Goal: Task Accomplishment & Management: Manage account settings

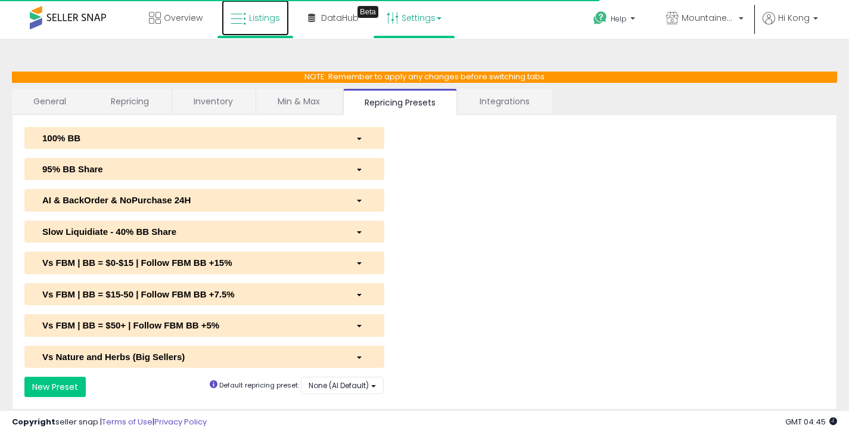
click at [233, 21] on icon at bounding box center [238, 18] width 15 height 15
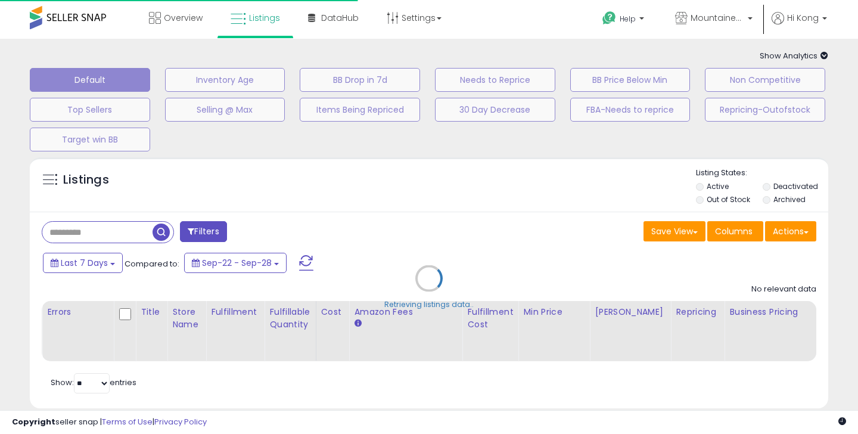
type input "**********"
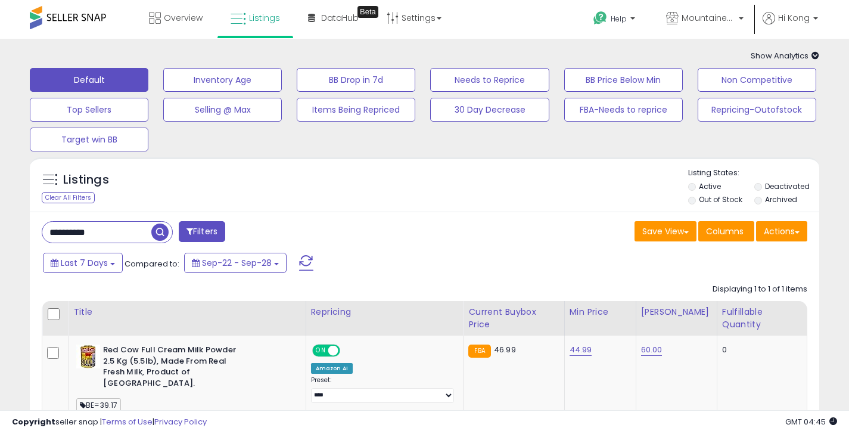
scroll to position [9, 0]
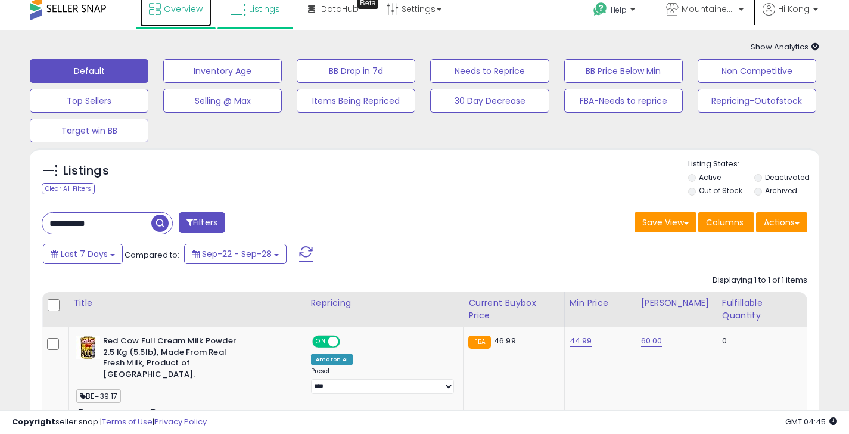
click at [170, 9] on span "Overview" at bounding box center [183, 9] width 39 height 12
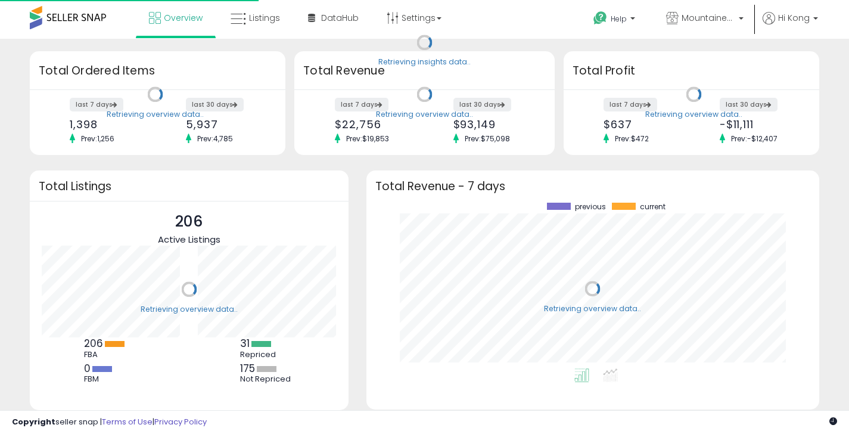
scroll to position [166, 429]
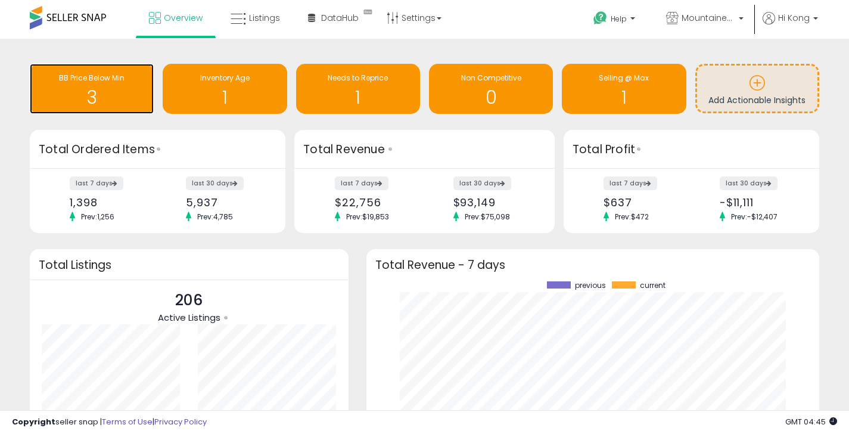
click at [126, 82] on div "BB Price Below Min" at bounding box center [92, 78] width 112 height 11
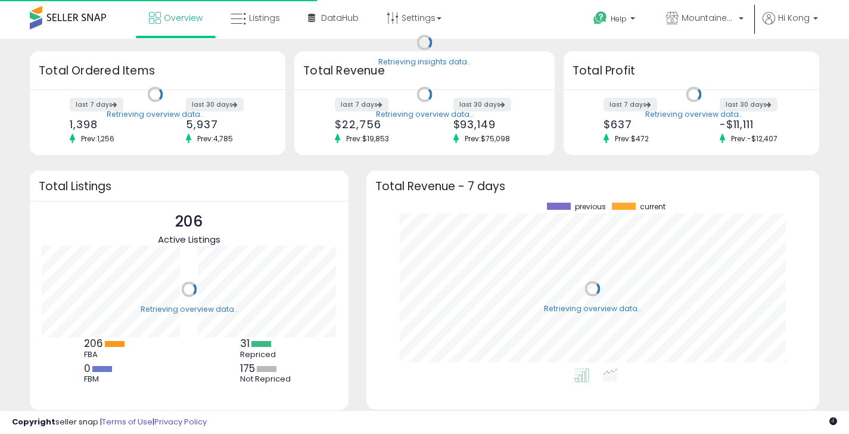
scroll to position [166, 429]
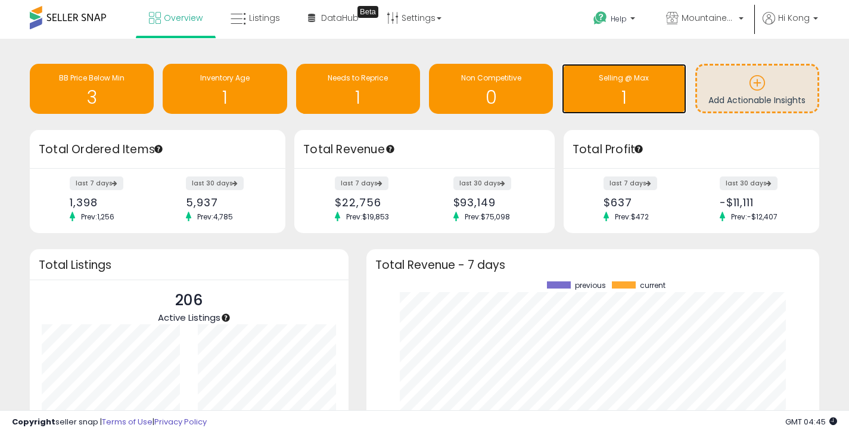
click at [619, 94] on h1 "1" at bounding box center [624, 98] width 112 height 20
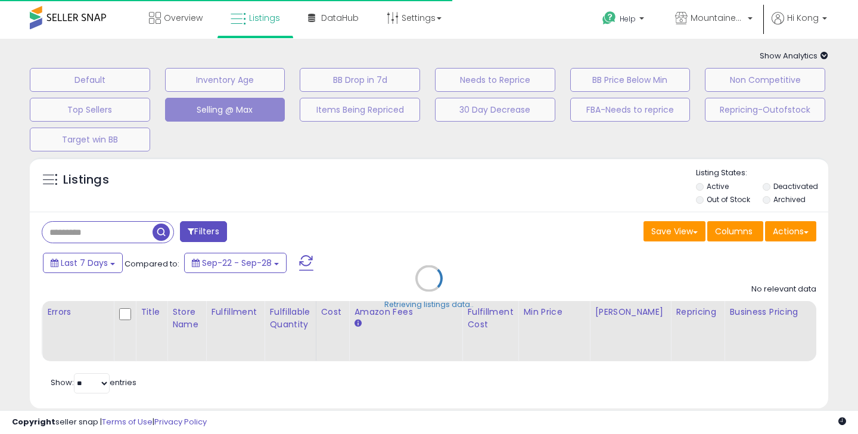
select select "**"
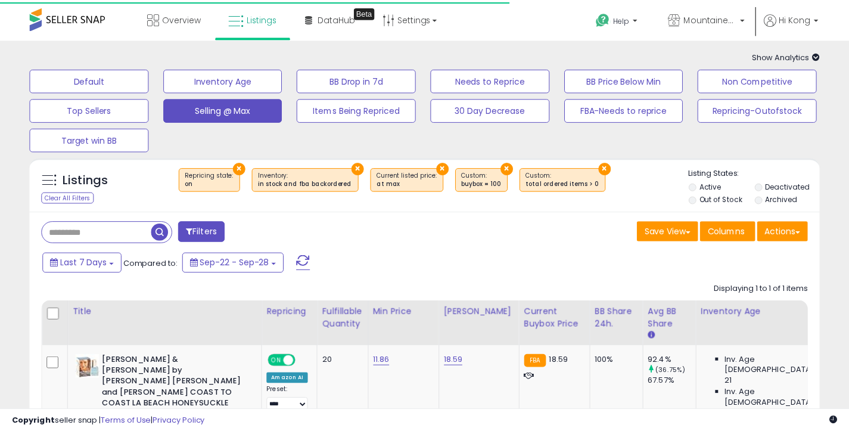
scroll to position [100, 0]
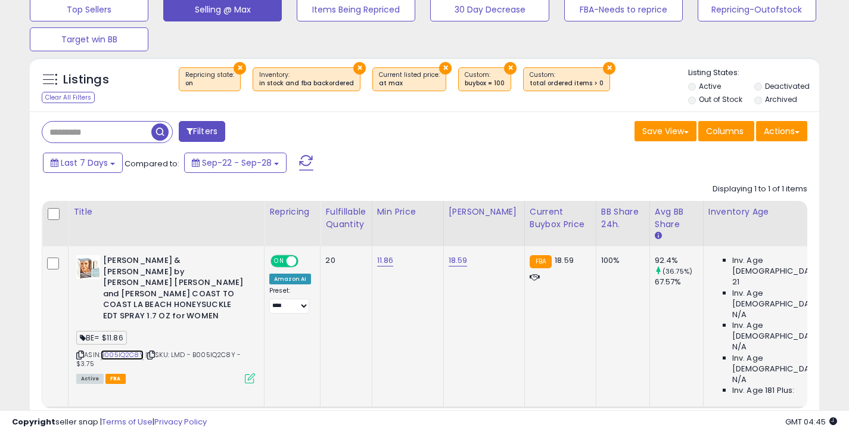
click at [125, 350] on link "B005IQ2C8Y" at bounding box center [122, 355] width 43 height 10
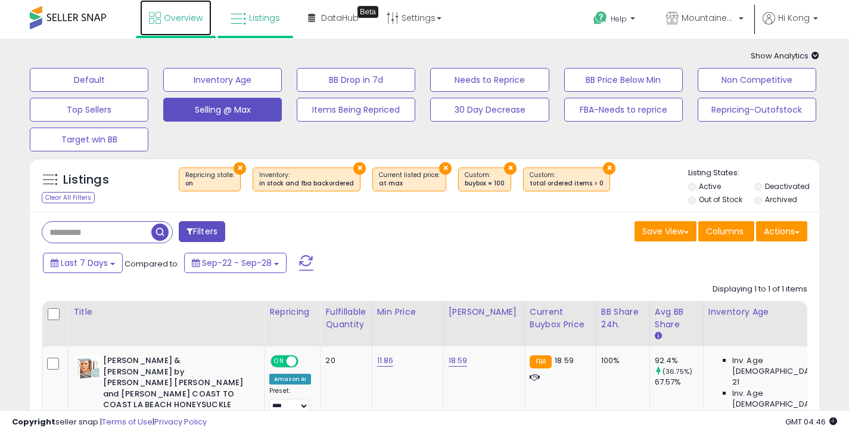
click at [169, 14] on span "Overview" at bounding box center [183, 18] width 39 height 12
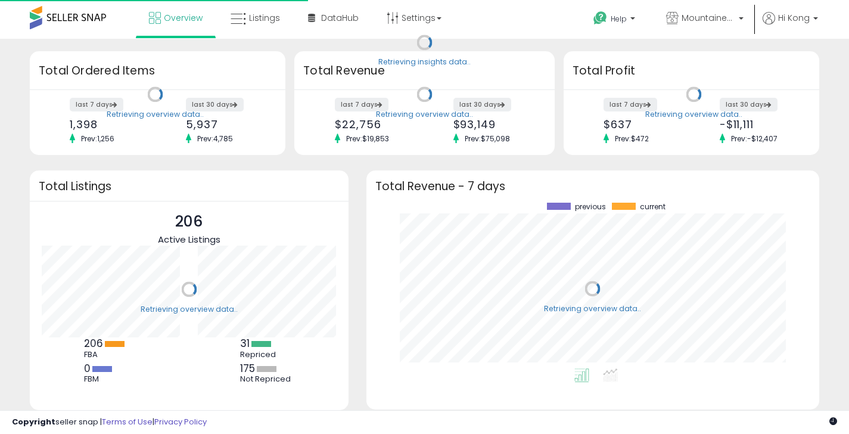
scroll to position [166, 429]
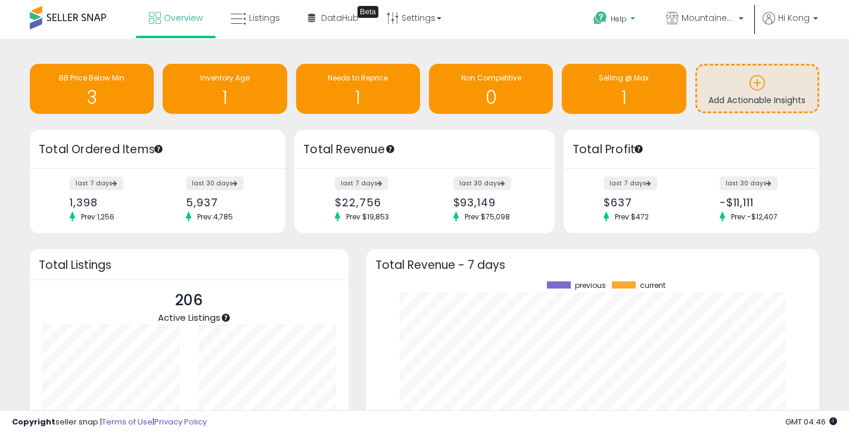
click at [603, 20] on icon at bounding box center [600, 18] width 15 height 15
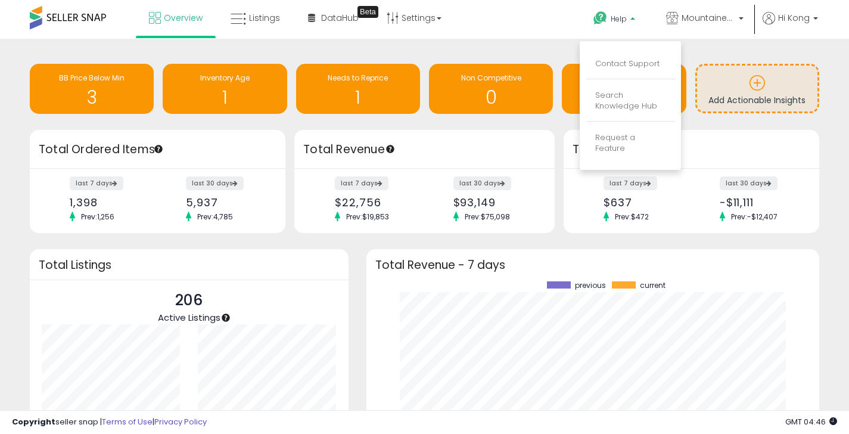
click at [619, 70] on li "Contact Support" at bounding box center [631, 64] width 88 height 30
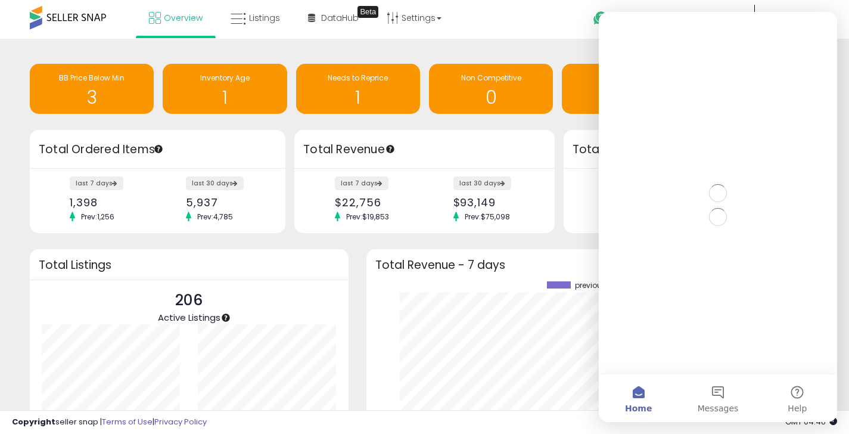
scroll to position [0, 0]
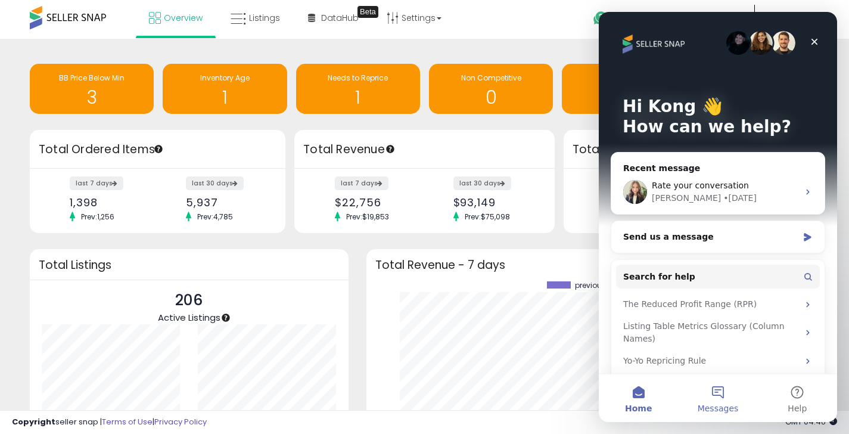
click at [729, 404] on span "Messages" at bounding box center [718, 408] width 41 height 8
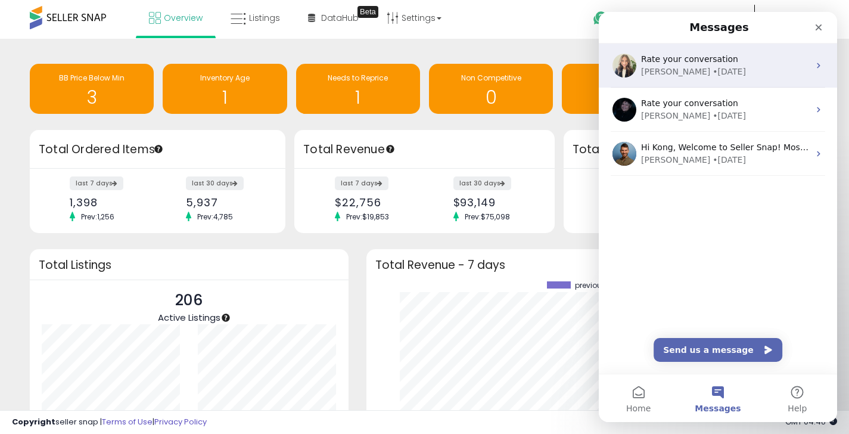
click at [713, 70] on div "• 6d ago" at bounding box center [729, 72] width 33 height 13
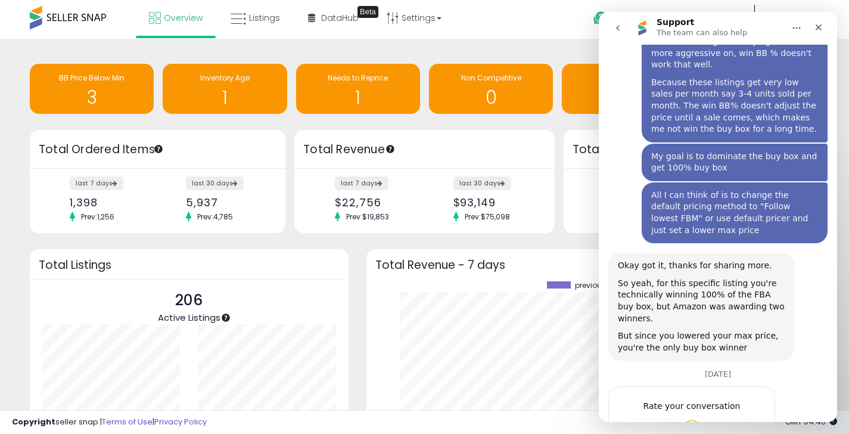
scroll to position [1221, 0]
click at [620, 26] on icon "go back" at bounding box center [618, 28] width 10 height 10
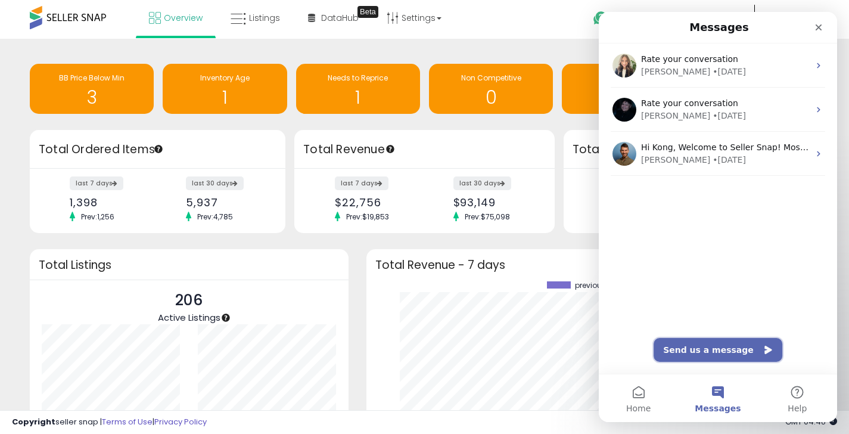
click at [719, 349] on button "Send us a message" at bounding box center [718, 350] width 129 height 24
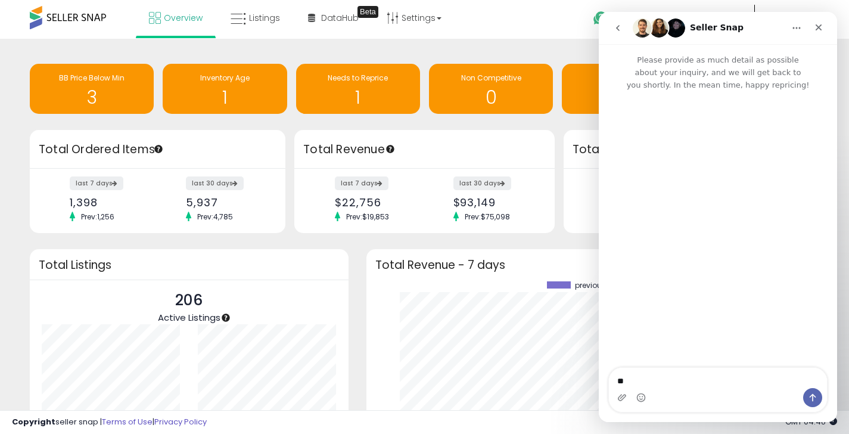
type textarea "*"
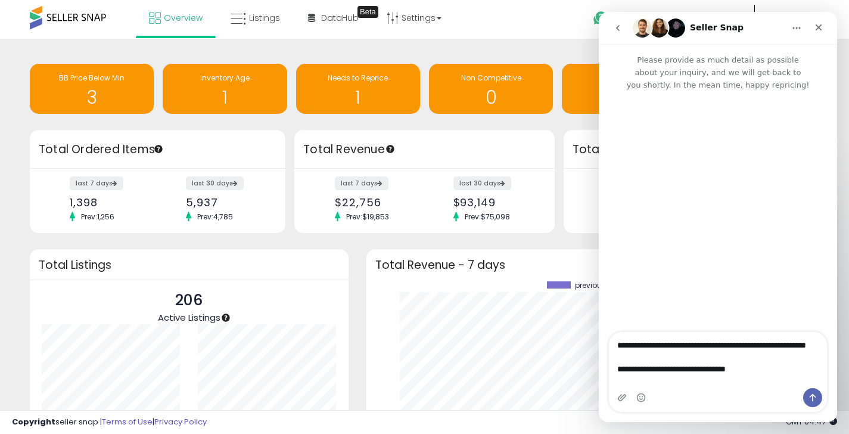
click at [700, 353] on textarea "**********" at bounding box center [718, 360] width 218 height 56
click at [643, 356] on textarea "**********" at bounding box center [718, 360] width 218 height 56
click at [767, 383] on textarea "**********" at bounding box center [718, 360] width 218 height 56
type textarea "**********"
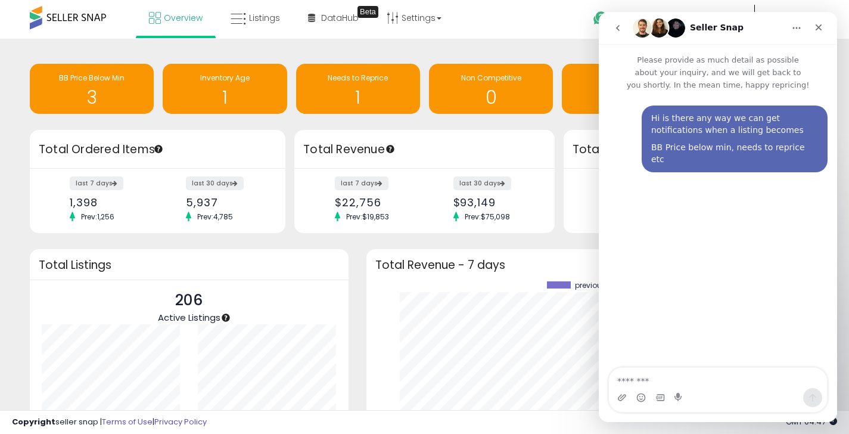
drag, startPoint x: 469, startPoint y: 27, endPoint x: 477, endPoint y: 34, distance: 10.2
click at [470, 28] on div "Overview Listings Beta" at bounding box center [271, 25] width 560 height 51
click at [817, 26] on div "Close" at bounding box center [818, 27] width 21 height 21
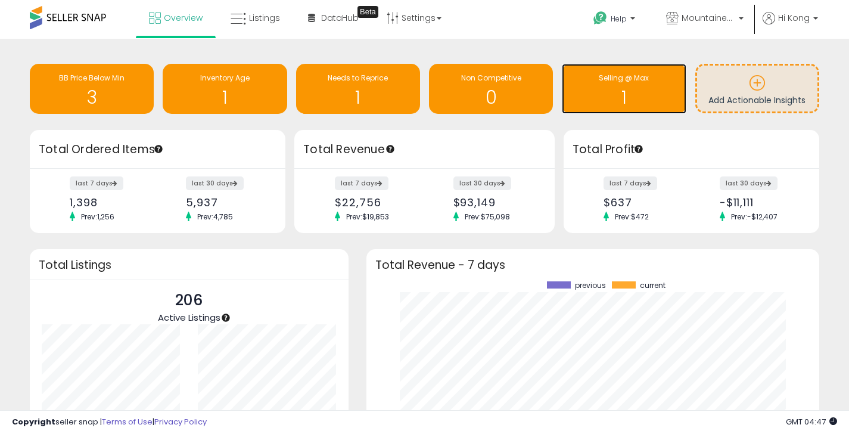
click at [621, 90] on h1 "1" at bounding box center [624, 98] width 112 height 20
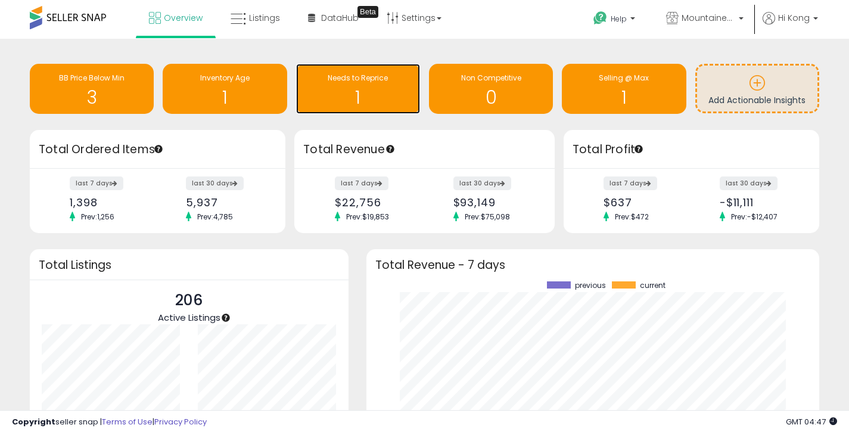
click at [334, 86] on div "1" at bounding box center [358, 90] width 112 height 35
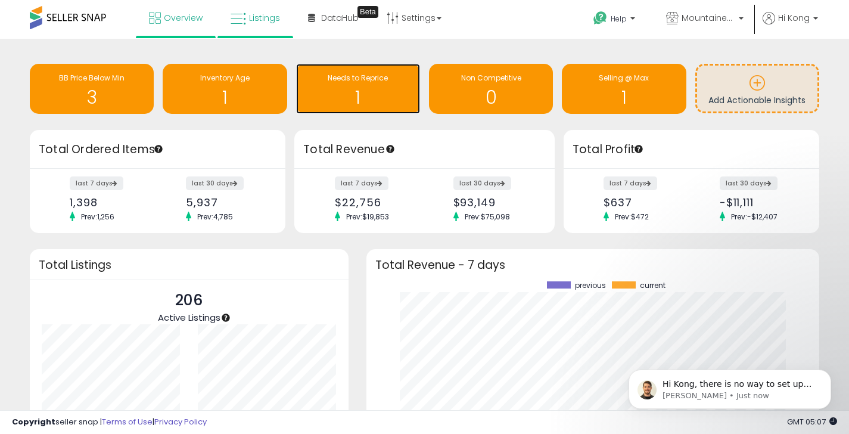
scroll to position [92, 0]
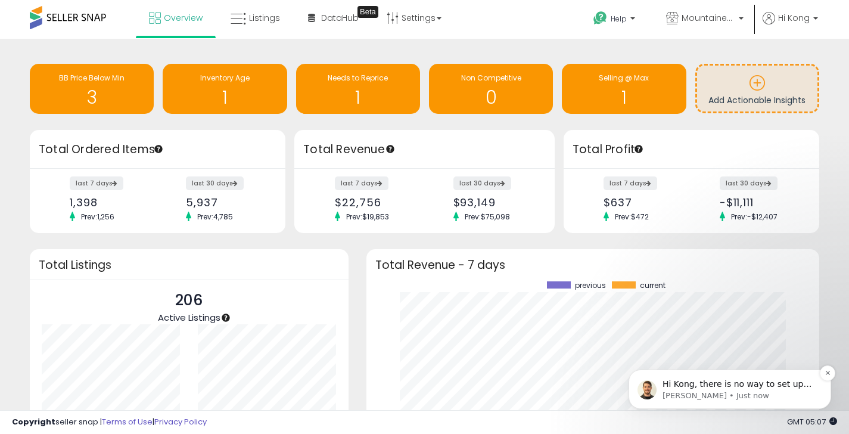
click at [703, 396] on p "Elias • Just now" at bounding box center [740, 395] width 154 height 11
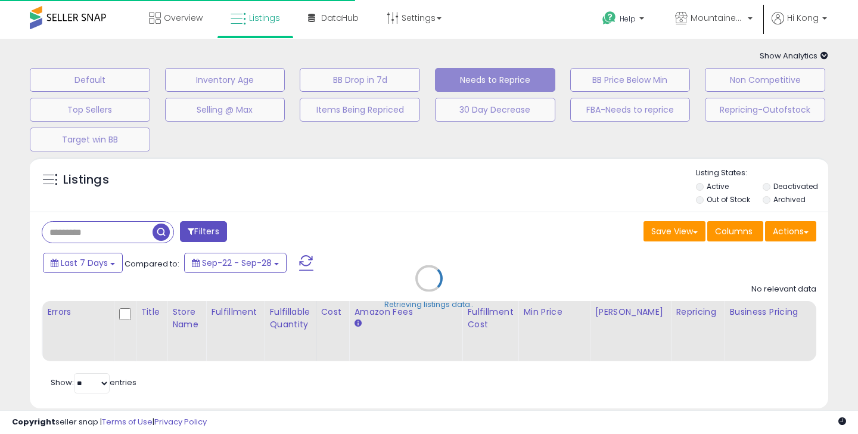
select select "**"
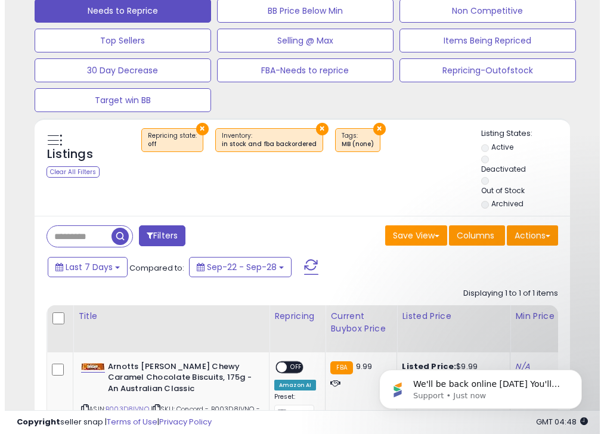
scroll to position [218, 0]
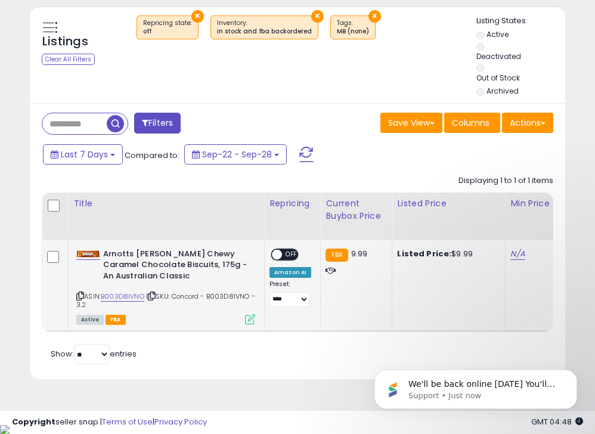
click at [245, 320] on icon at bounding box center [250, 319] width 10 height 10
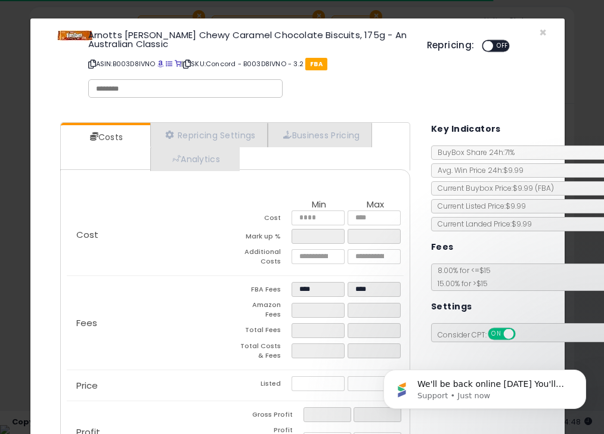
click at [118, 80] on div at bounding box center [185, 88] width 194 height 18
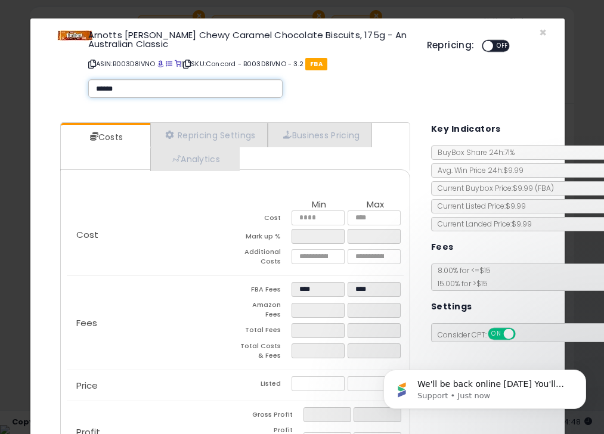
type input "*******"
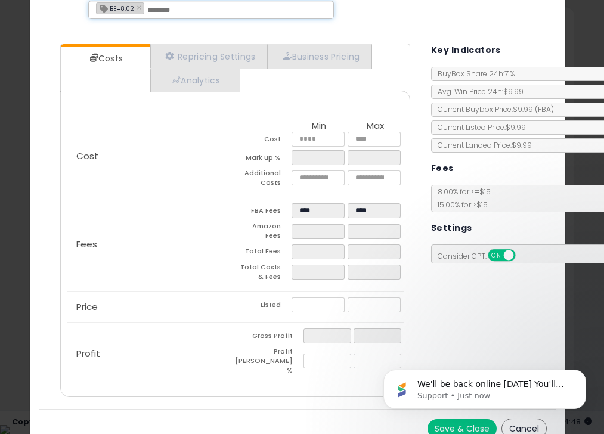
click at [425, 414] on body "We'll be back online tomorrow You'll get replies here and to kong@kalgoods.com.…" at bounding box center [484, 386] width 229 height 74
click at [426, 417] on body "We'll be back online tomorrow You'll get replies here and to kong@kalgoods.com.…" at bounding box center [484, 386] width 229 height 74
click at [443, 414] on body "We'll be back online tomorrow You'll get replies here and to kong@kalgoods.com.…" at bounding box center [484, 386] width 229 height 74
click at [579, 372] on icon "Dismiss notification" at bounding box center [582, 373] width 7 height 7
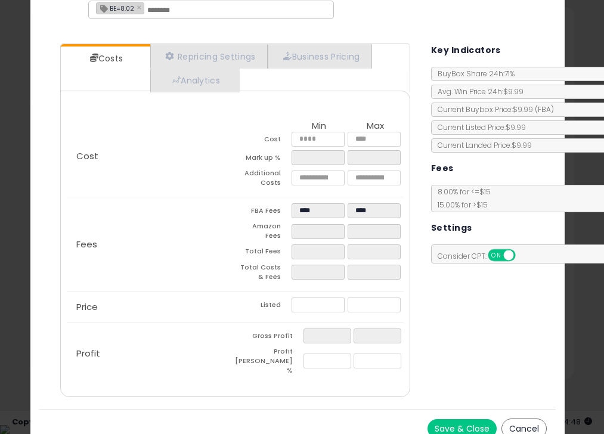
click at [456, 419] on button "Save & Close" at bounding box center [461, 428] width 69 height 19
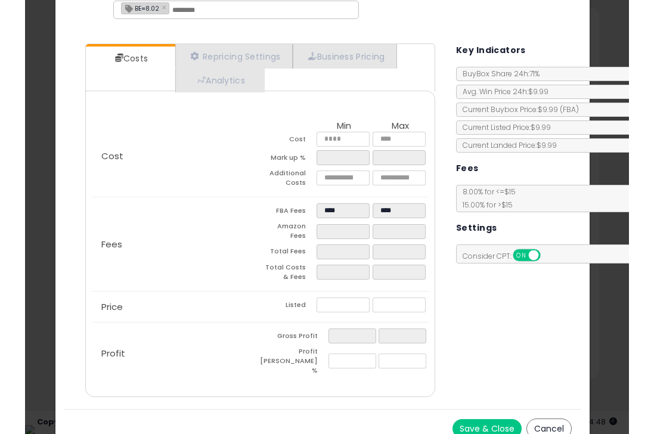
scroll to position [0, 0]
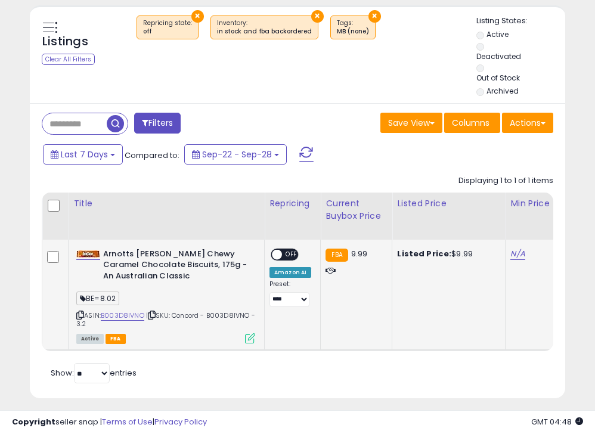
click at [114, 322] on div "ASIN: B003D8IVNO | SKU: Concord - B003D8IVNO - 3.2 Active FBA" at bounding box center [165, 296] width 179 height 94
click at [120, 314] on link "B003D8IVNO" at bounding box center [123, 316] width 44 height 10
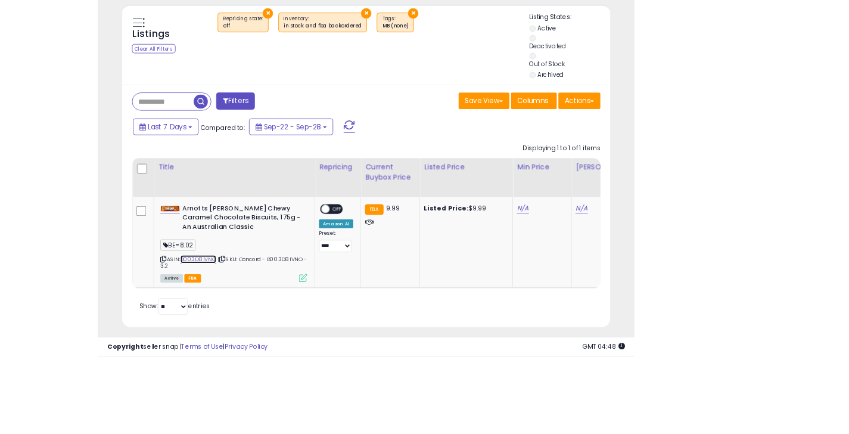
scroll to position [128, 0]
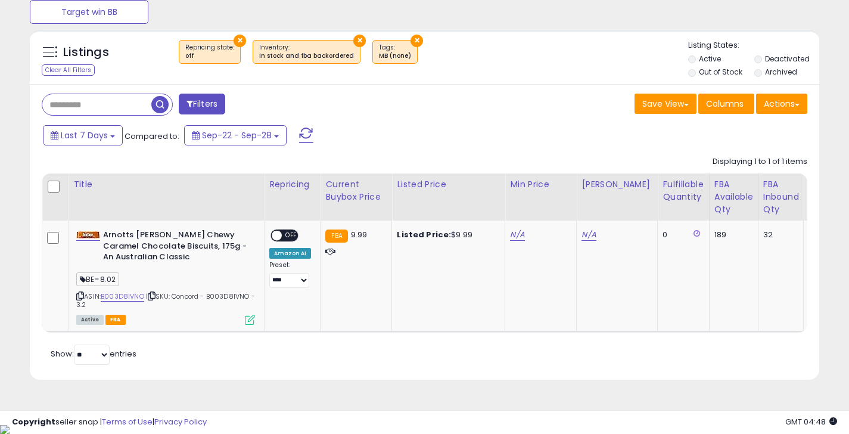
drag, startPoint x: 147, startPoint y: 296, endPoint x: 261, endPoint y: 82, distance: 242.4
click at [104, 295] on div "ASIN: B003D8IVNO | SKU: Concord - B003D8IVNO - 3.2 Active FBA" at bounding box center [165, 276] width 179 height 94
copy div "B003D8IVNO |"
click at [518, 233] on link "N/A" at bounding box center [517, 235] width 14 height 12
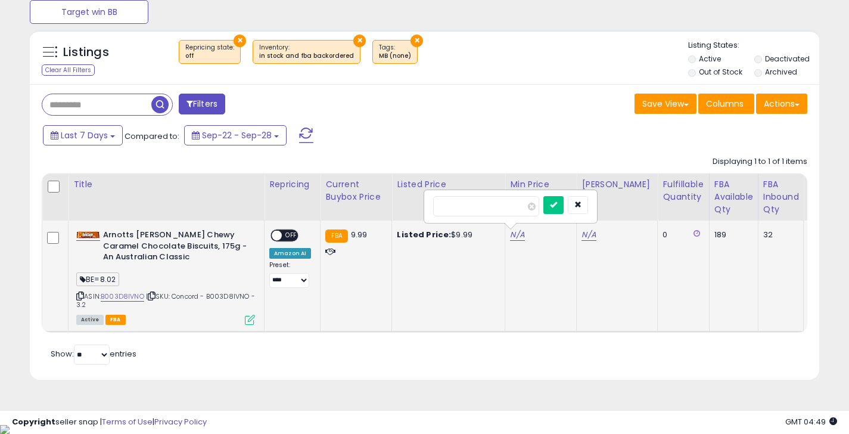
type input "****"
click button "submit" at bounding box center [554, 205] width 20 height 18
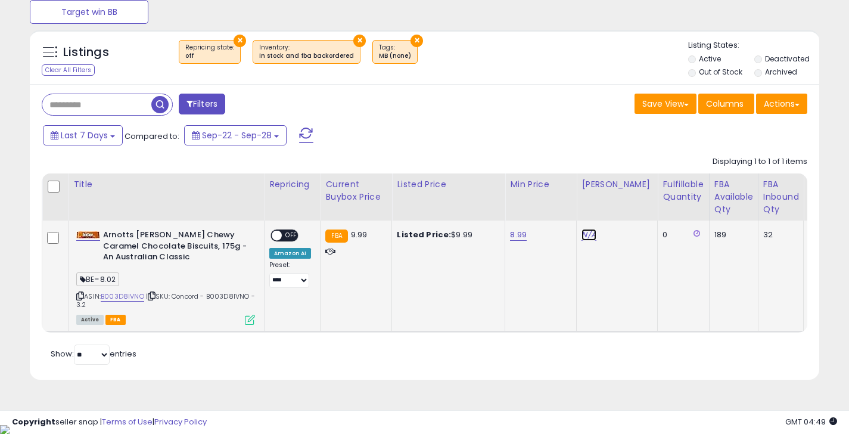
click at [588, 234] on link "N/A" at bounding box center [589, 235] width 14 height 12
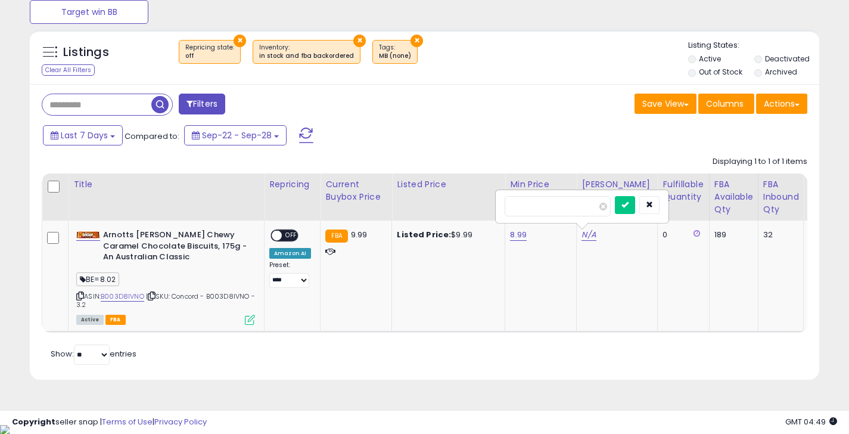
type input "**"
click button "submit" at bounding box center [625, 205] width 20 height 18
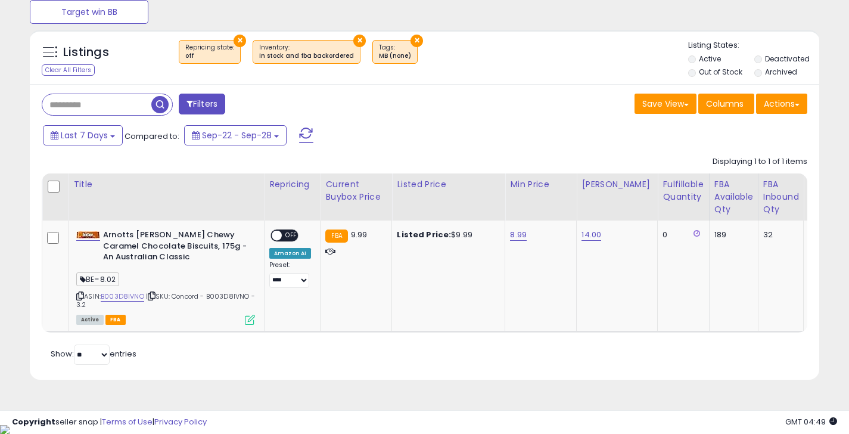
click at [288, 233] on span "OFF" at bounding box center [291, 236] width 19 height 10
click at [463, 131] on div "Last 7 Days Compared to: Sep-22 - Sep-28" at bounding box center [327, 136] width 575 height 27
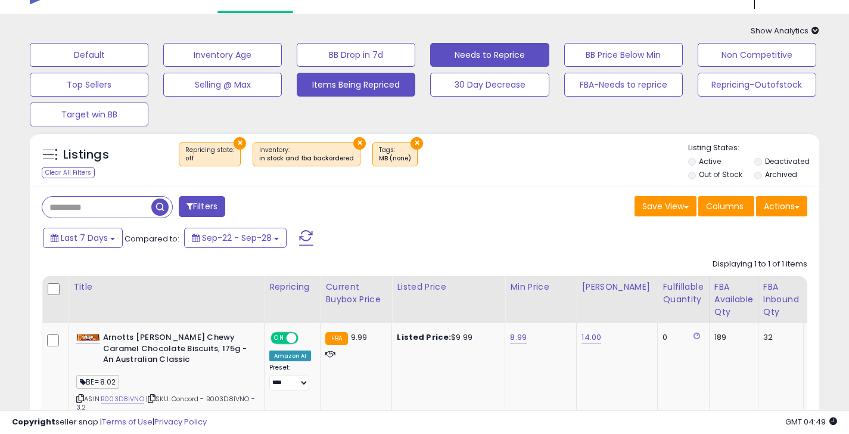
click at [324, 75] on button "Items Being Repriced" at bounding box center [356, 85] width 119 height 24
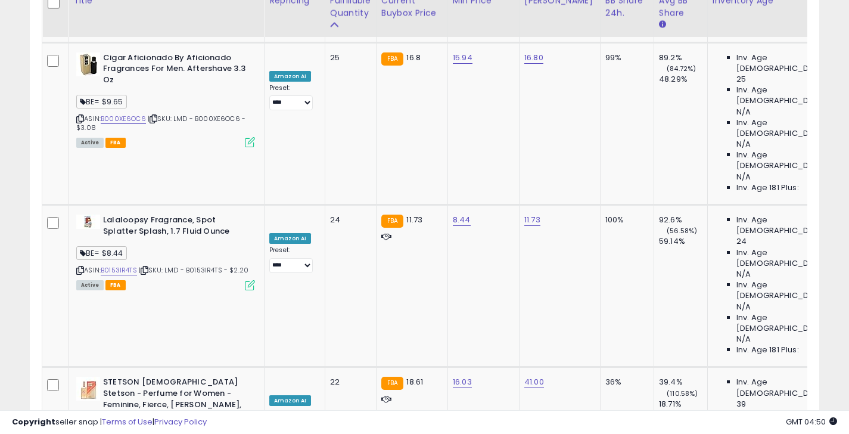
scroll to position [1345, 0]
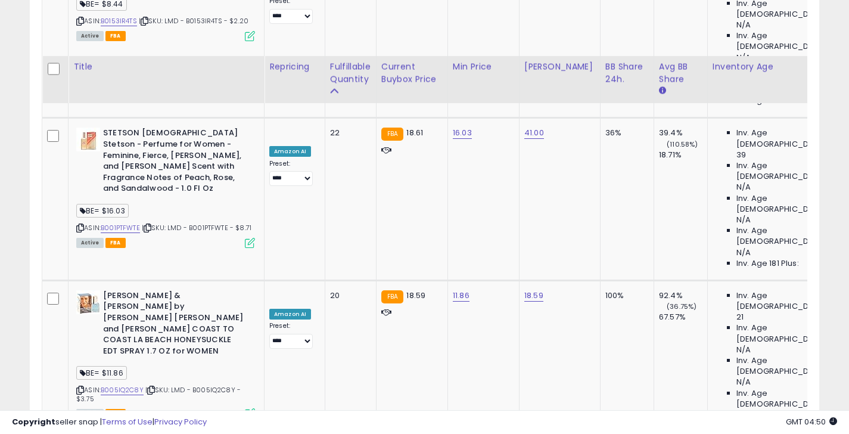
scroll to position [1604, 0]
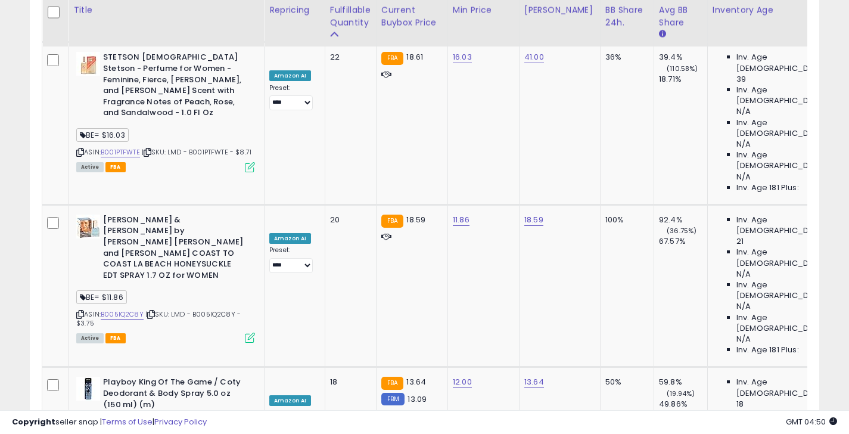
type input "*"
type input "****"
click button "submit" at bounding box center [570, 256] width 20 height 18
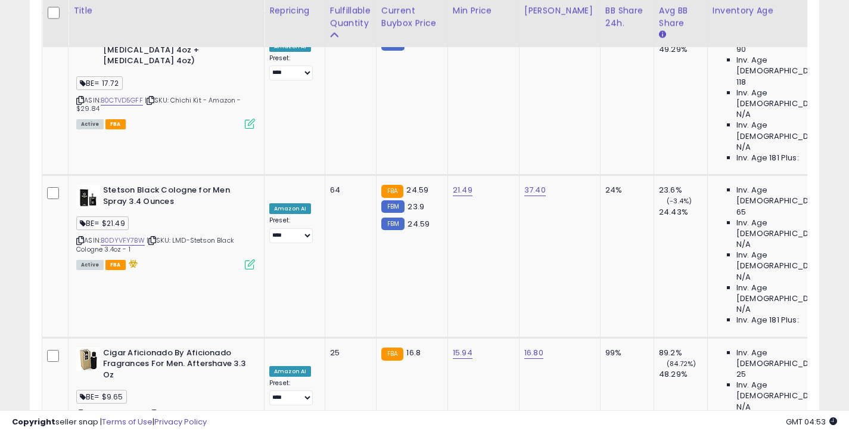
scroll to position [1000, 0]
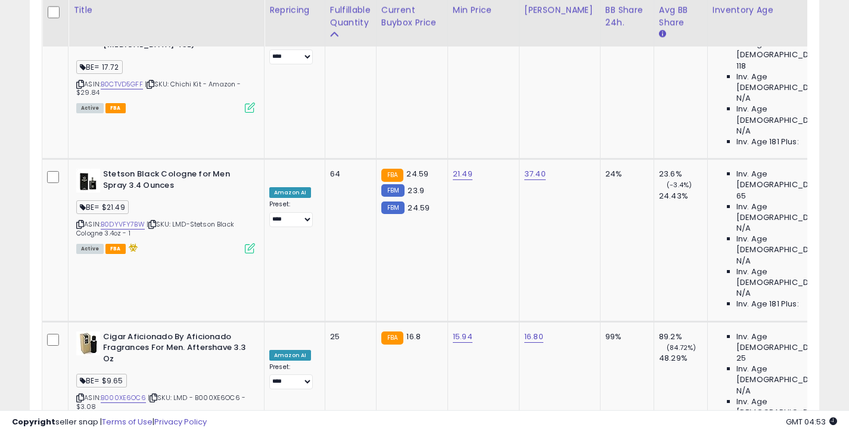
type input "*"
type input "****"
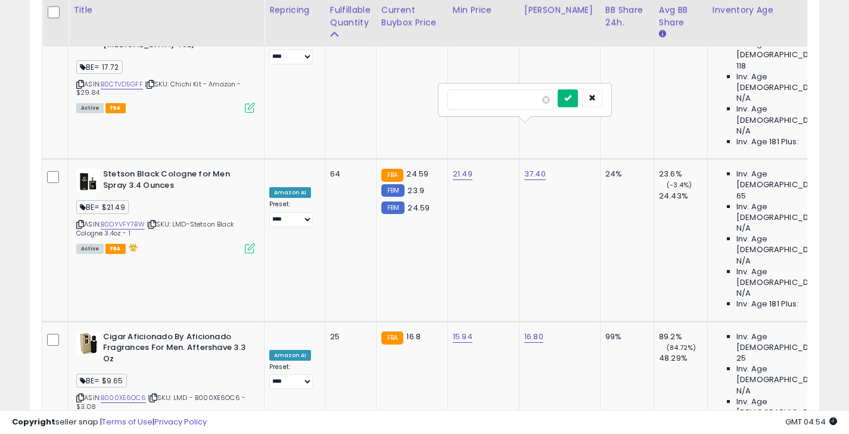
click at [572, 98] on icon "submit" at bounding box center [567, 97] width 7 height 7
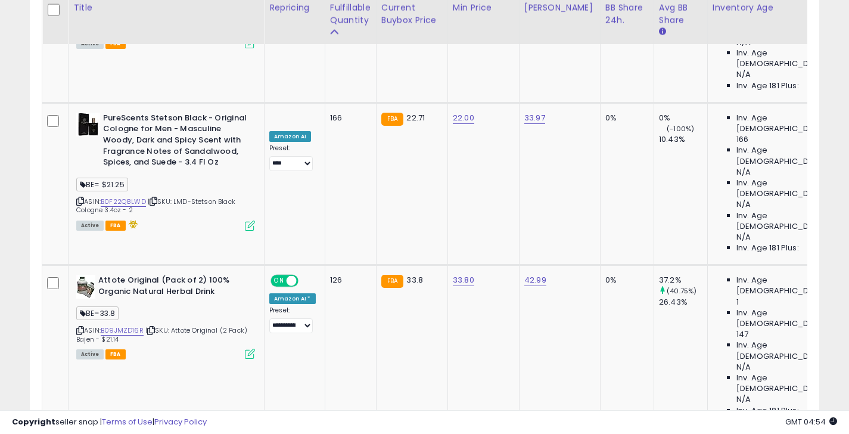
scroll to position [570, 0]
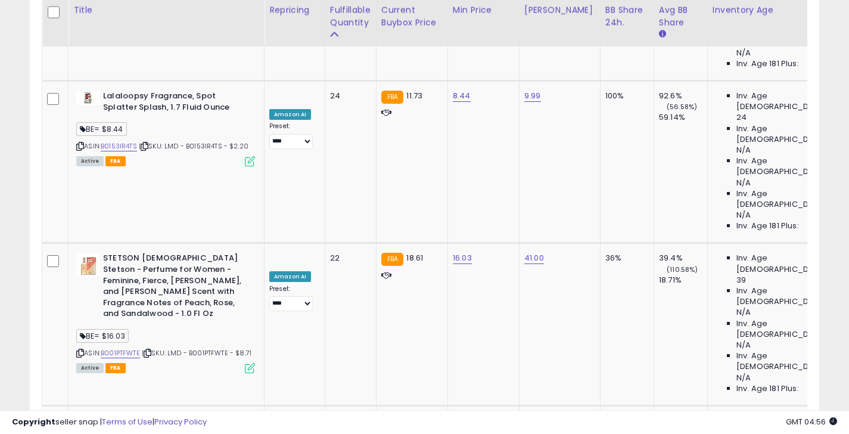
scroll to position [1431, 0]
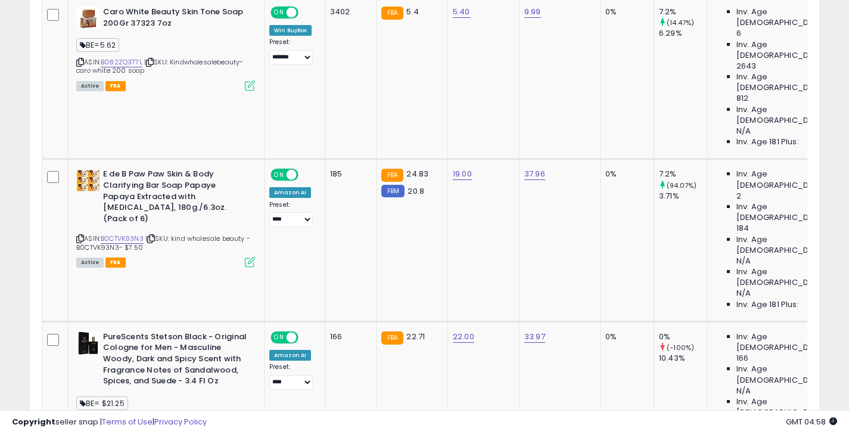
scroll to position [273, 0]
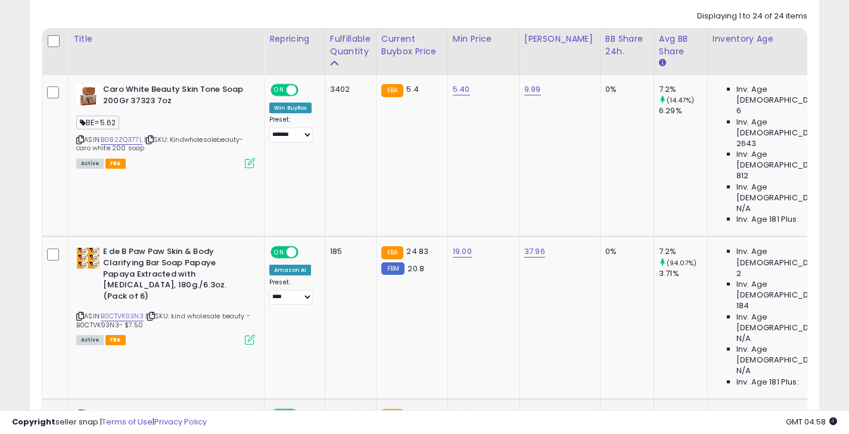
select select "**********"
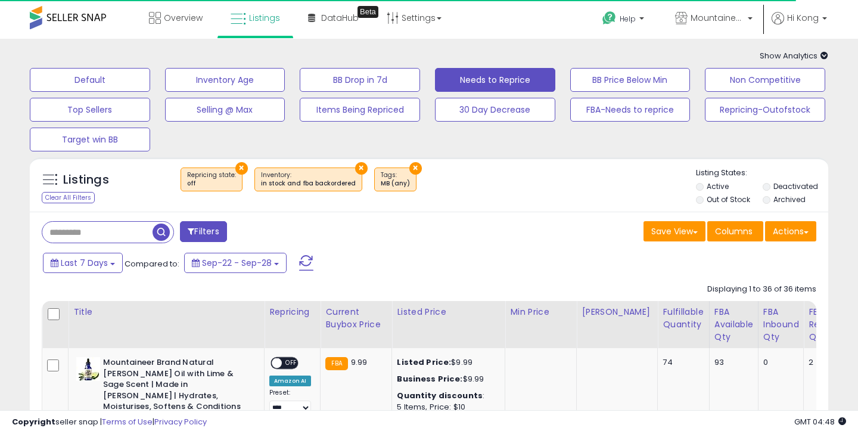
select select "**"
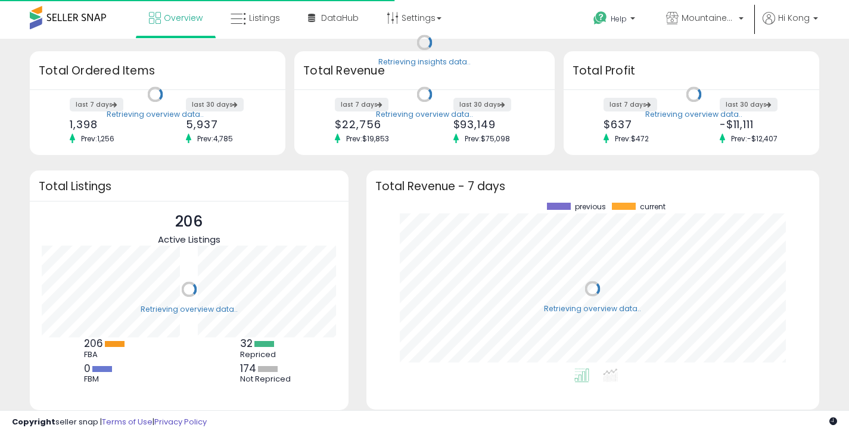
scroll to position [166, 429]
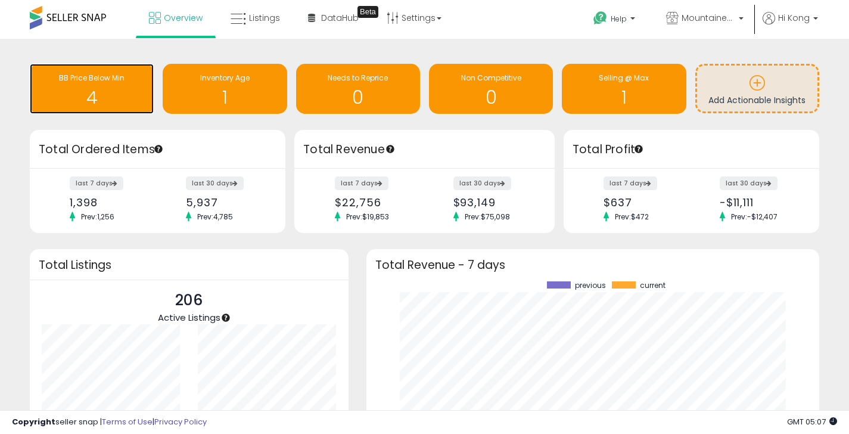
click at [107, 101] on h1 "4" at bounding box center [92, 98] width 112 height 20
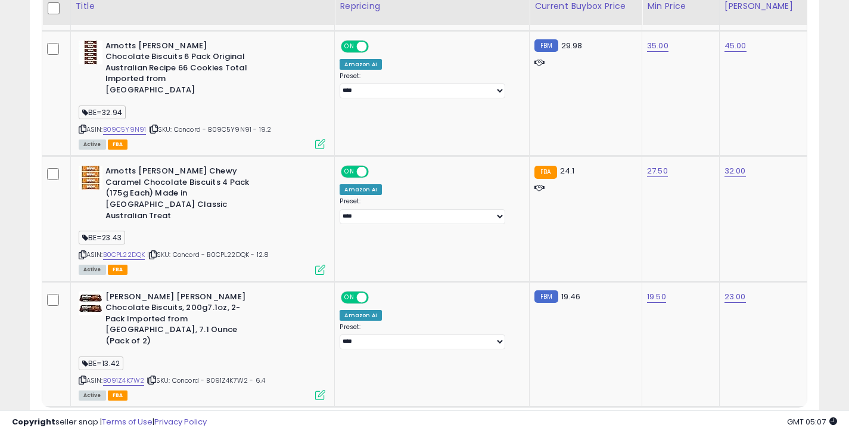
scroll to position [393, 0]
